Goal: Task Accomplishment & Management: Use online tool/utility

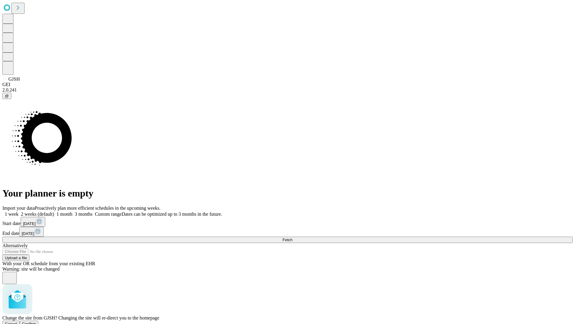
click at [36, 321] on span "Confirm" at bounding box center [29, 323] width 14 height 4
click at [54, 211] on label "2 weeks (default)" at bounding box center [37, 213] width 36 height 5
click at [292, 237] on span "Fetch" at bounding box center [288, 239] width 10 height 4
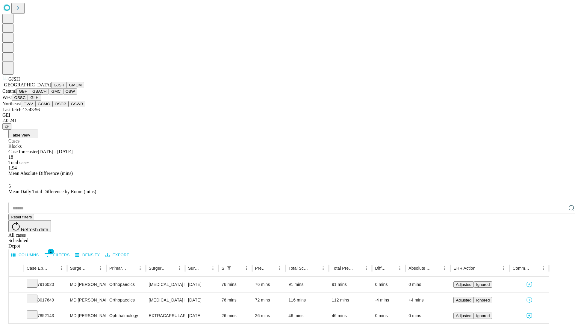
click at [67, 88] on button "GMCM" at bounding box center [75, 85] width 17 height 6
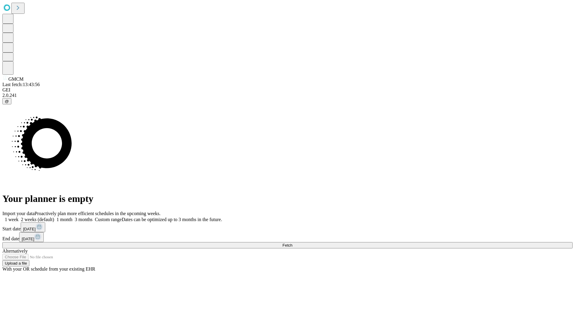
click at [292, 243] on span "Fetch" at bounding box center [288, 245] width 10 height 4
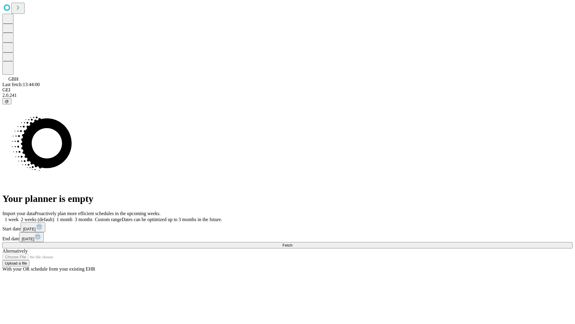
click at [292, 243] on span "Fetch" at bounding box center [288, 245] width 10 height 4
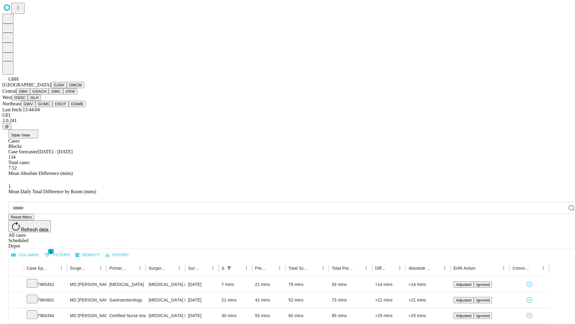
click at [46, 94] on button "GSACH" at bounding box center [39, 91] width 19 height 6
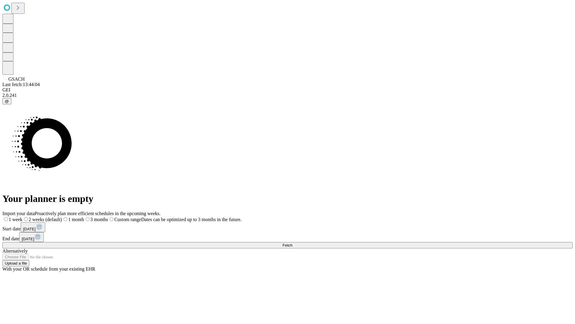
click at [292, 243] on span "Fetch" at bounding box center [288, 245] width 10 height 4
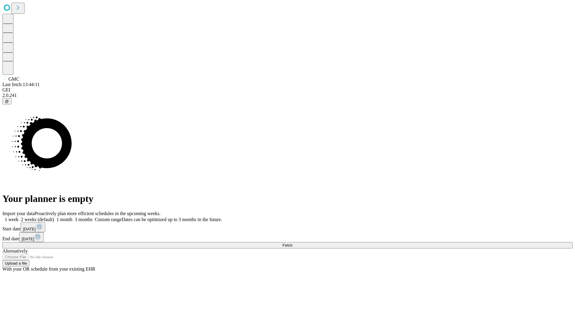
click at [292, 243] on span "Fetch" at bounding box center [288, 245] width 10 height 4
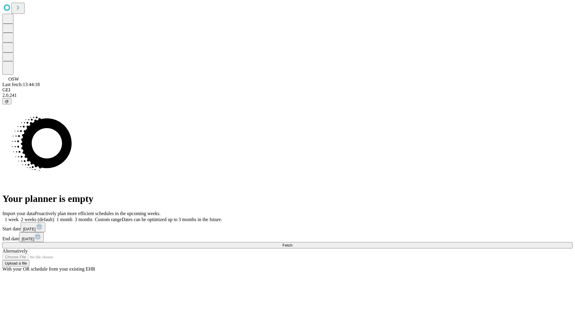
click at [54, 217] on label "2 weeks (default)" at bounding box center [37, 219] width 36 height 5
click at [292, 243] on span "Fetch" at bounding box center [288, 245] width 10 height 4
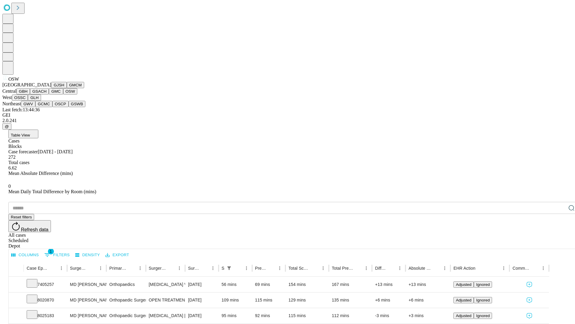
click at [28, 101] on button "OSSC" at bounding box center [20, 97] width 16 height 6
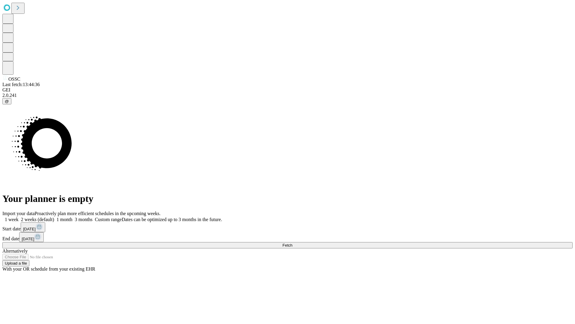
click at [54, 217] on label "2 weeks (default)" at bounding box center [37, 219] width 36 height 5
click at [292, 243] on span "Fetch" at bounding box center [288, 245] width 10 height 4
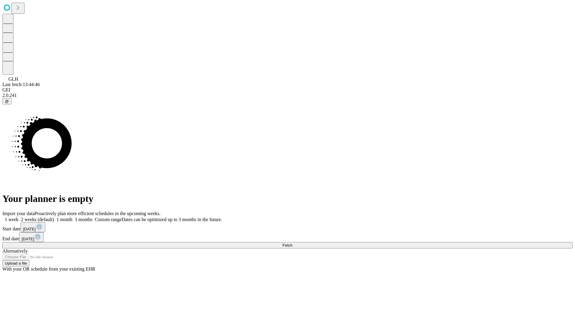
click at [54, 217] on label "2 weeks (default)" at bounding box center [37, 219] width 36 height 5
click at [292, 243] on span "Fetch" at bounding box center [288, 245] width 10 height 4
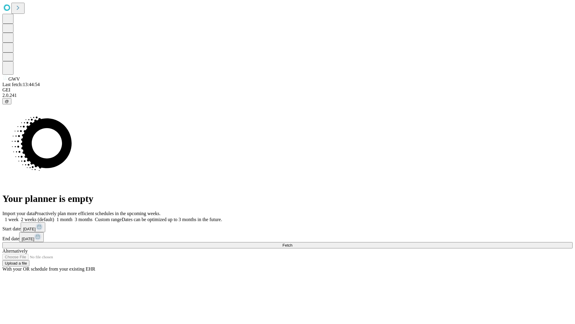
click at [54, 217] on label "2 weeks (default)" at bounding box center [37, 219] width 36 height 5
click at [292, 243] on span "Fetch" at bounding box center [288, 245] width 10 height 4
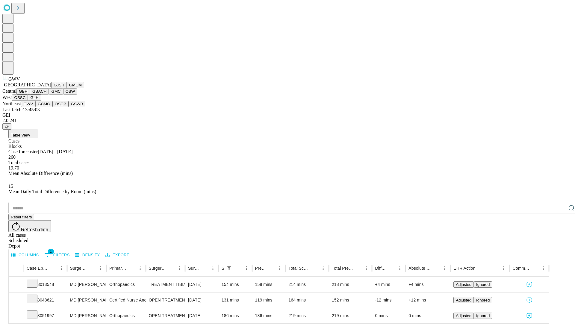
click at [46, 107] on button "GCMC" at bounding box center [43, 104] width 17 height 6
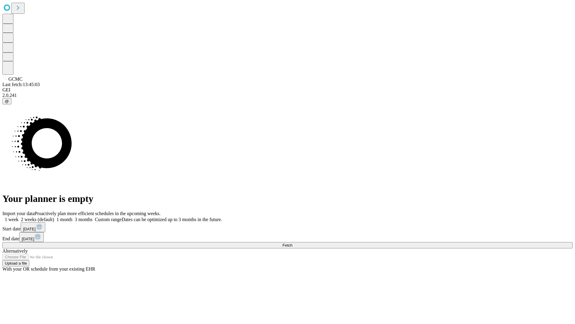
click at [54, 217] on label "2 weeks (default)" at bounding box center [37, 219] width 36 height 5
click at [292, 243] on span "Fetch" at bounding box center [288, 245] width 10 height 4
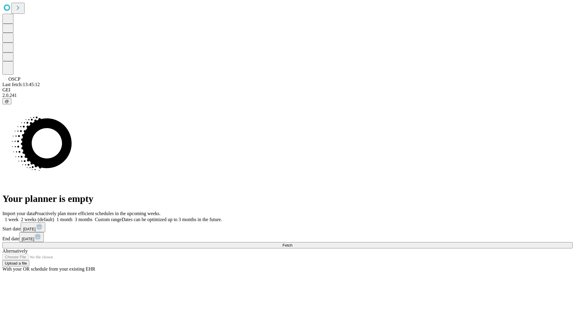
click at [54, 217] on label "2 weeks (default)" at bounding box center [37, 219] width 36 height 5
click at [292, 243] on span "Fetch" at bounding box center [288, 245] width 10 height 4
